Goal: Find specific page/section

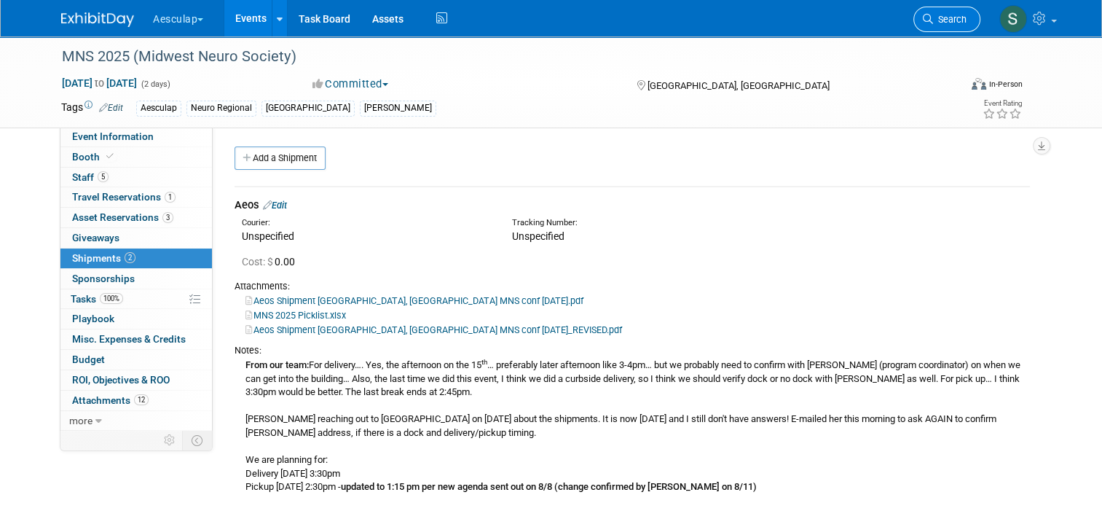
click at [946, 21] on span "Search" at bounding box center [950, 19] width 34 height 11
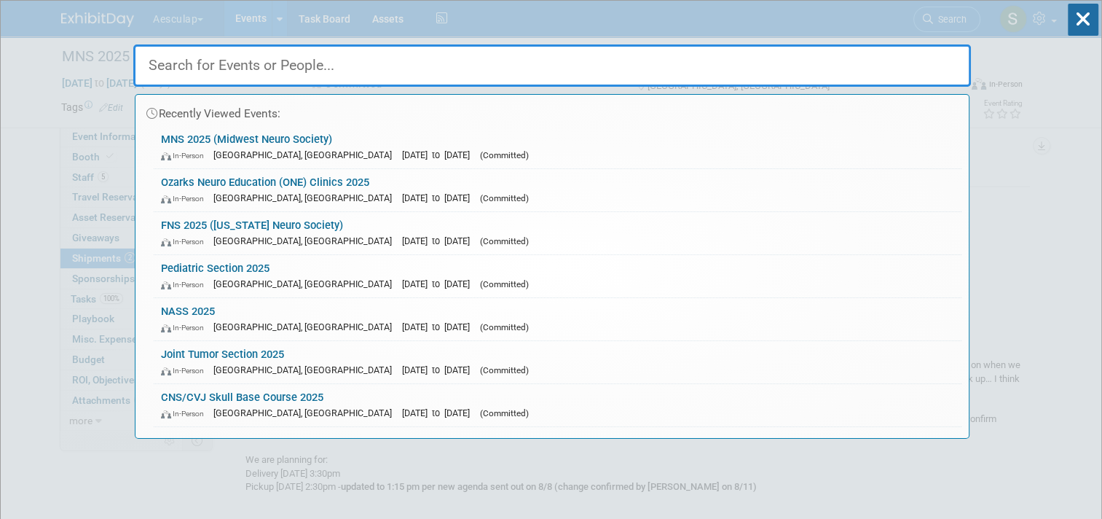
click at [950, 23] on div "Recently Viewed Events: MNS 2025 (Midwest Neuro Society) In-Person [GEOGRAPHIC_…" at bounding box center [552, 220] width 838 height 438
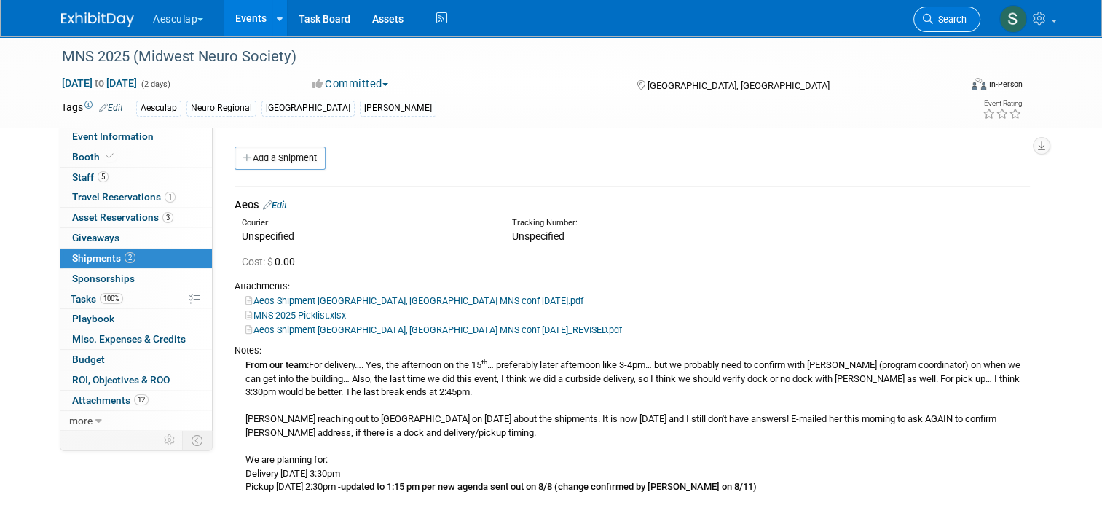
click at [950, 23] on span "Search" at bounding box center [950, 19] width 34 height 11
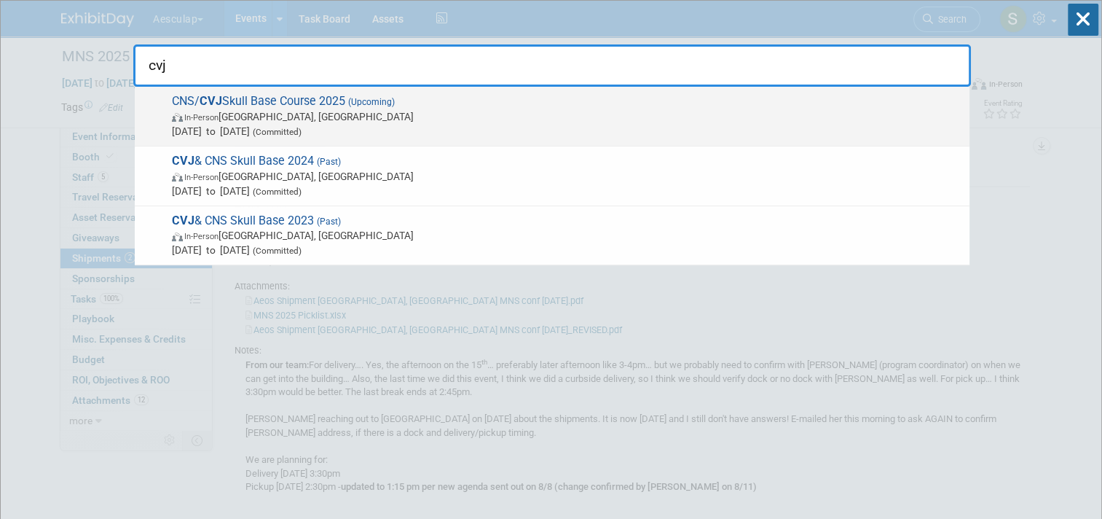
type input "cvj"
click at [275, 111] on span "In-Person [GEOGRAPHIC_DATA], [GEOGRAPHIC_DATA]" at bounding box center [567, 116] width 790 height 15
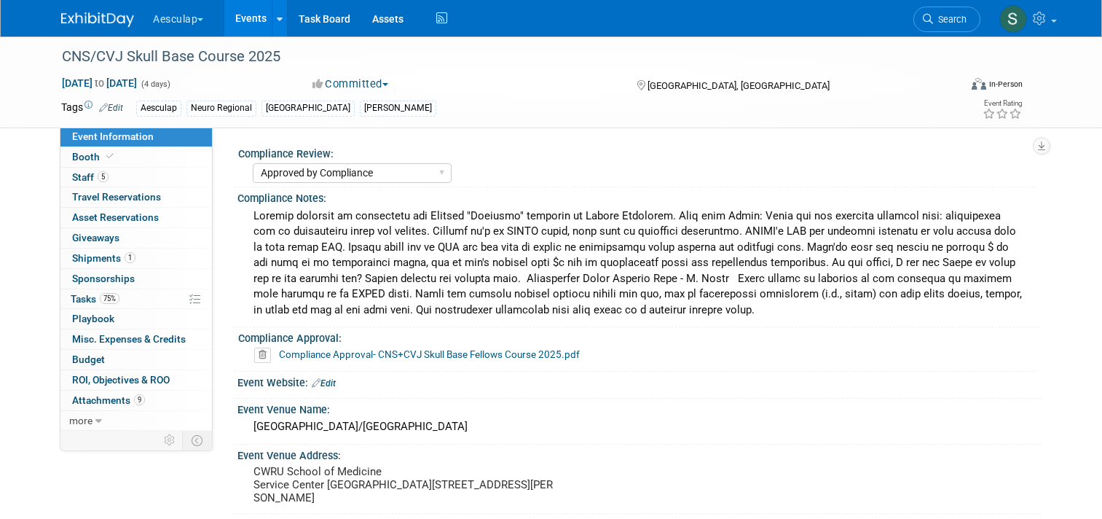
select select "Approved by Compliance"
select select "Neuro"
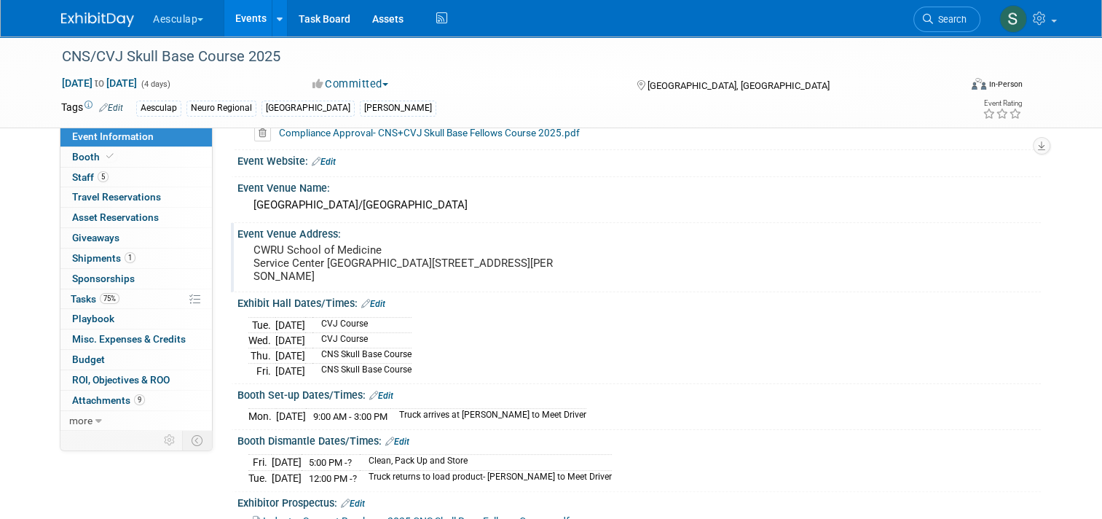
scroll to position [291, 0]
